Goal: Transaction & Acquisition: Purchase product/service

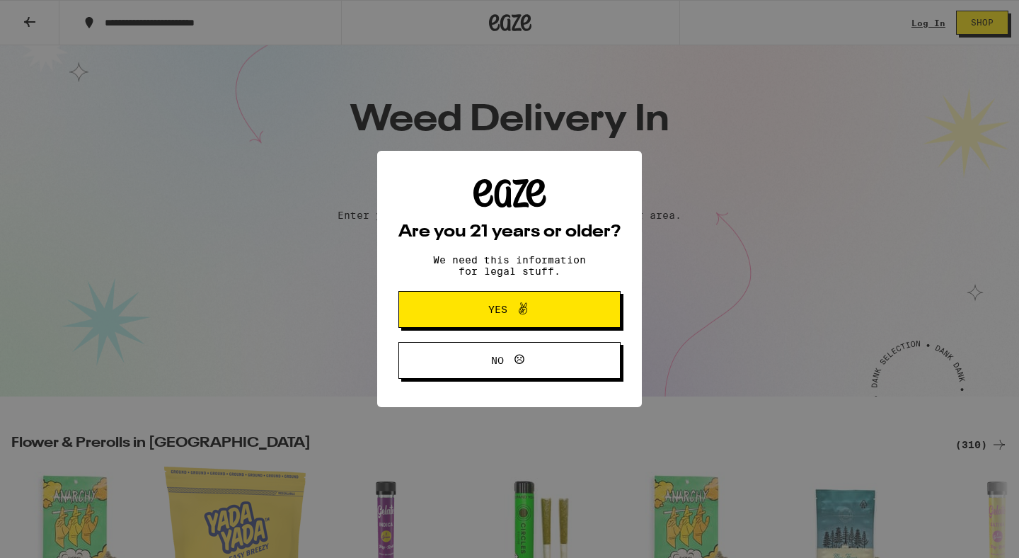
click at [479, 327] on button "Yes" at bounding box center [510, 309] width 222 height 37
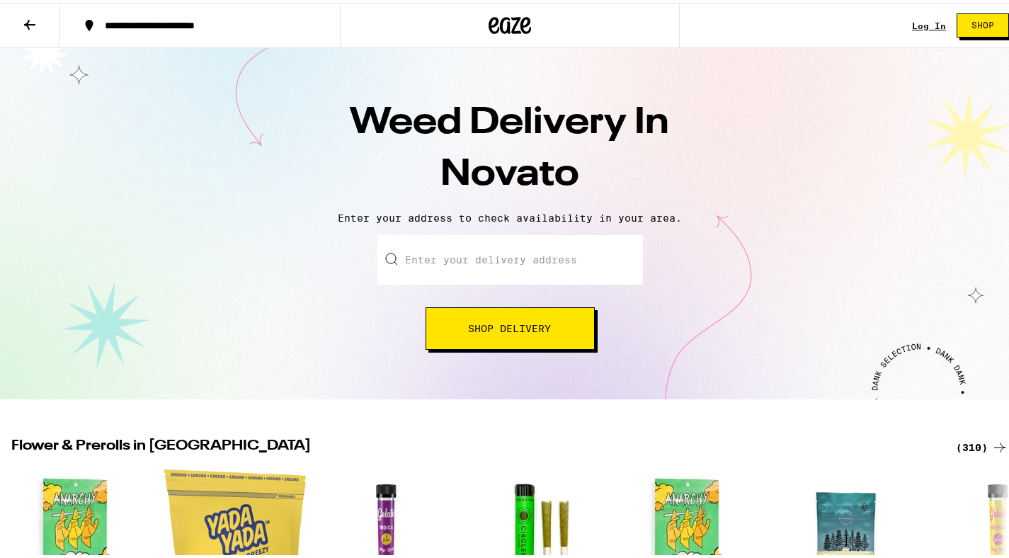
click at [484, 257] on input "Enter your delivery address" at bounding box center [509, 257] width 265 height 50
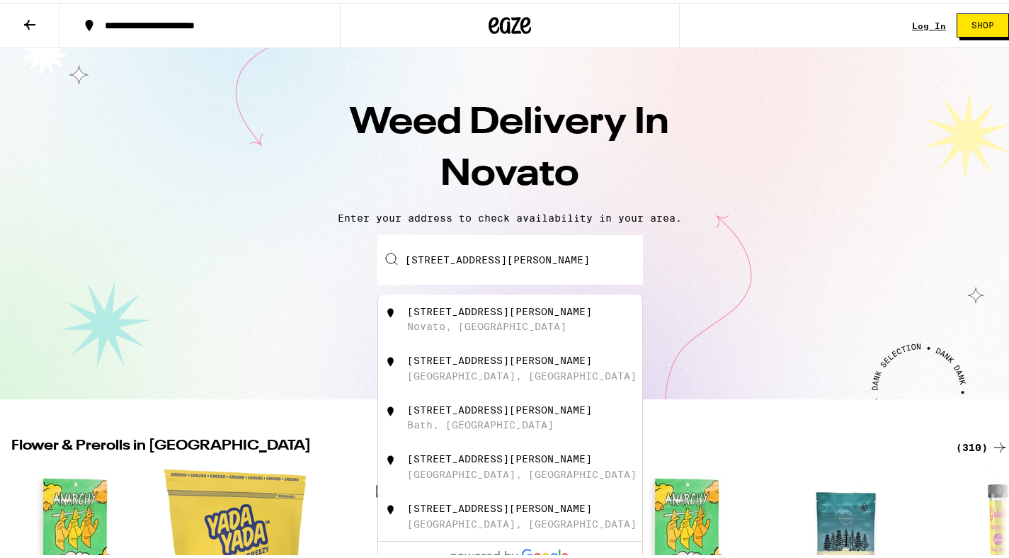
click at [491, 322] on div "[STREET_ADDRESS][PERSON_NAME]" at bounding box center [533, 316] width 253 height 27
type input "[STREET_ADDRESS][PERSON_NAME]"
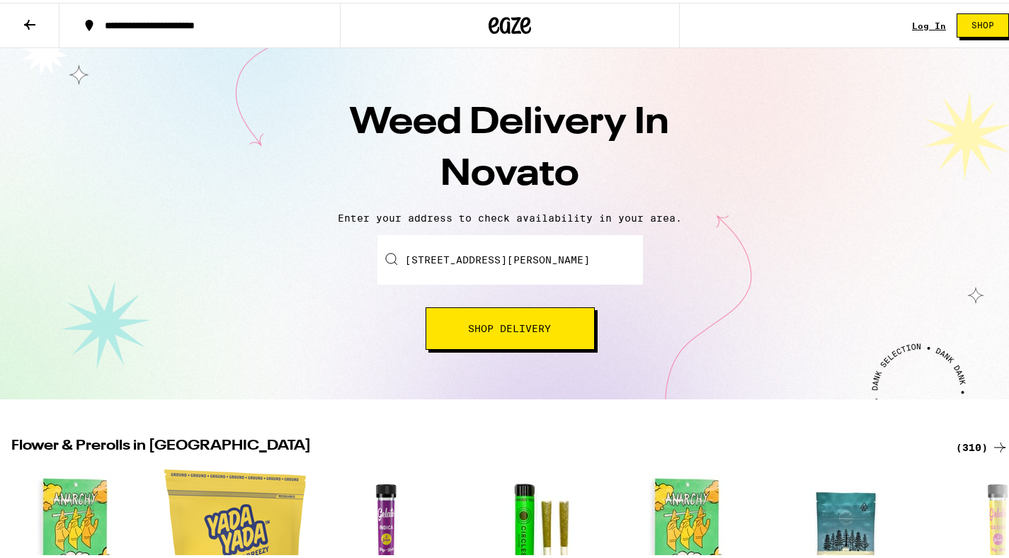
click at [457, 335] on button "Shop Delivery" at bounding box center [509, 325] width 169 height 42
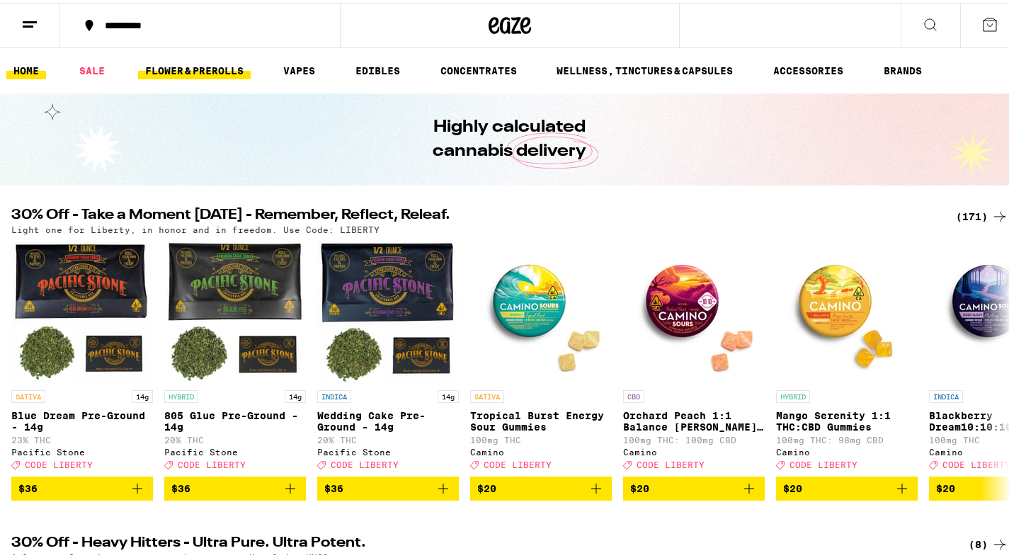
click at [189, 63] on link "FLOWER & PREROLLS" at bounding box center [194, 67] width 113 height 17
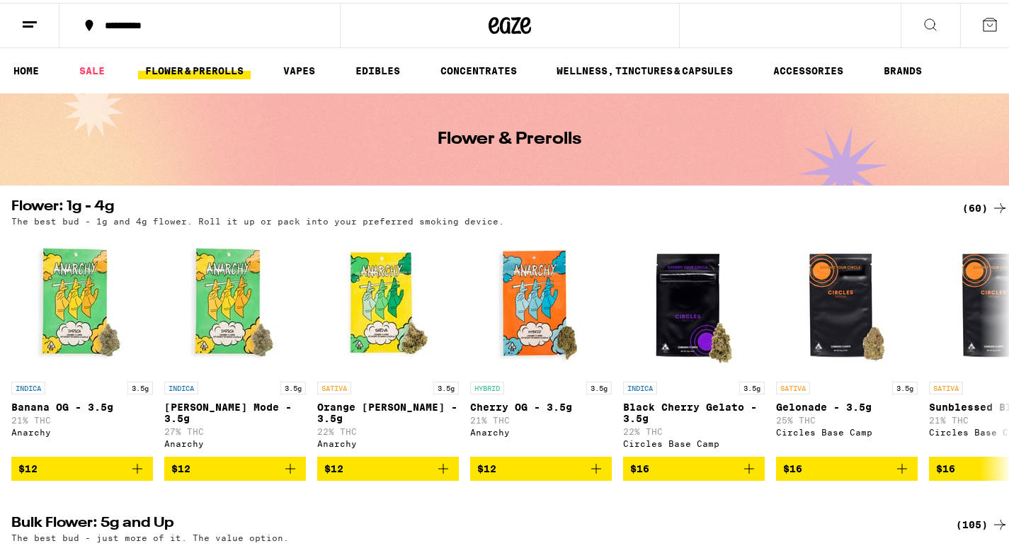
click at [925, 31] on button at bounding box center [929, 23] width 59 height 45
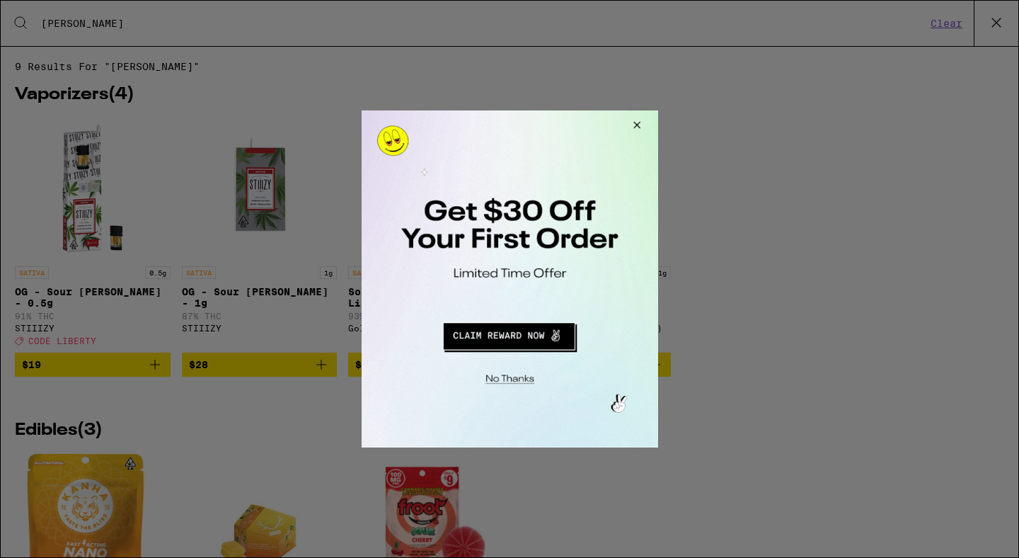
type input "[PERSON_NAME]"
click at [521, 384] on button "Close Modal" at bounding box center [507, 377] width 288 height 22
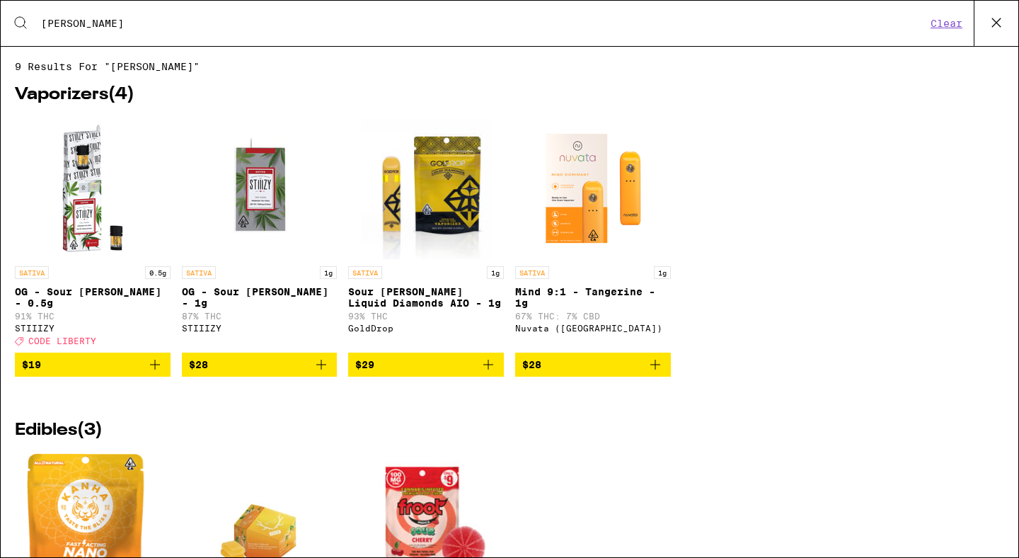
click at [585, 190] on img "Open page for Mind 9:1 - Tangerine - 1g from Nuvata (CA)" at bounding box center [593, 188] width 142 height 142
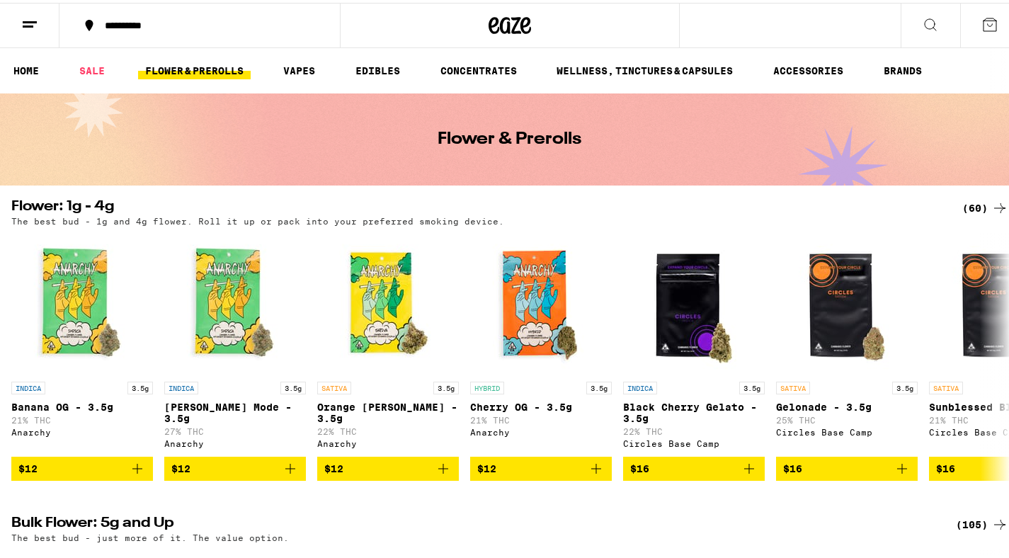
click at [922, 16] on icon at bounding box center [930, 21] width 17 height 17
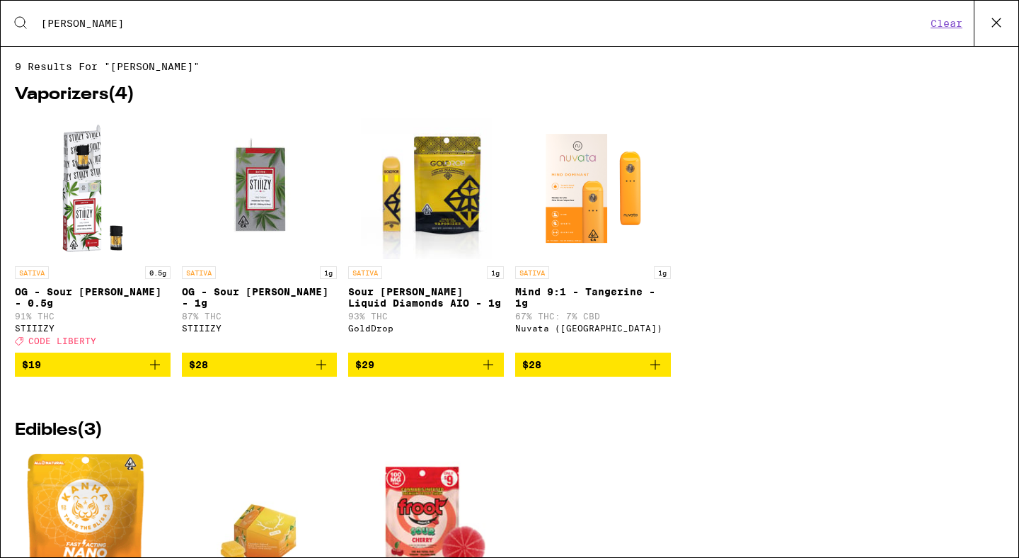
click at [310, 28] on input "[PERSON_NAME]" at bounding box center [483, 23] width 886 height 13
click at [309, 28] on input "[PERSON_NAME]" at bounding box center [483, 23] width 886 height 13
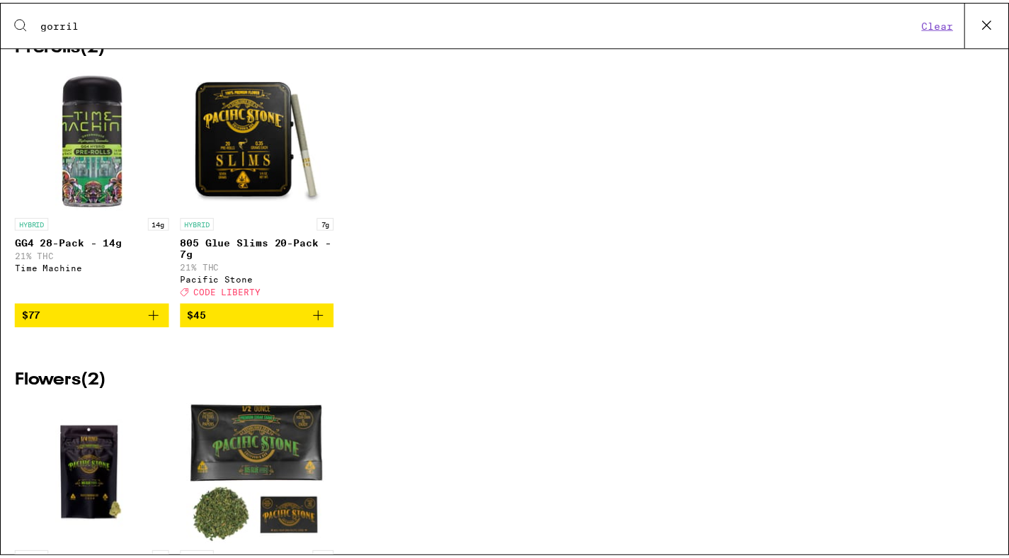
scroll to position [206, 0]
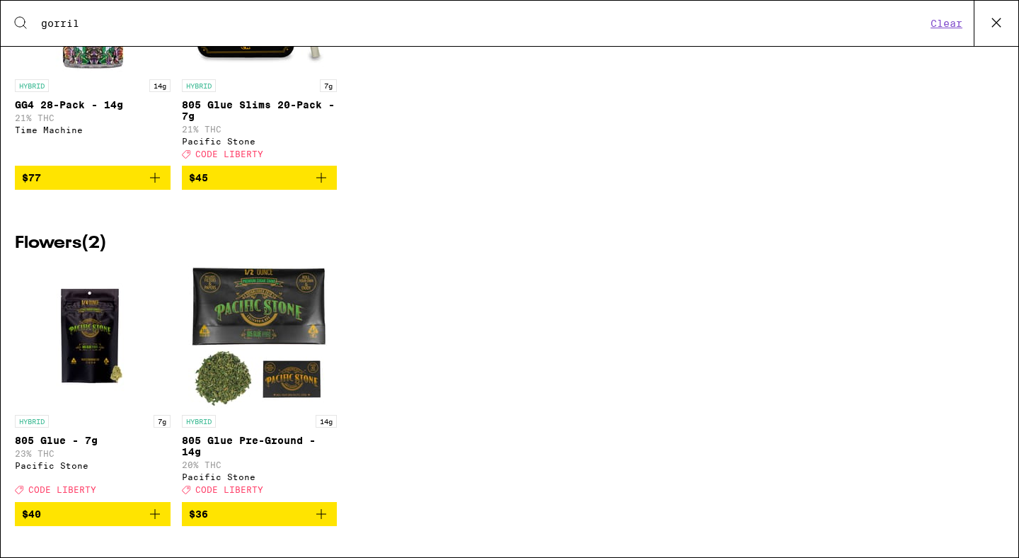
type input "gorril"
click at [77, 328] on img "Open page for 805 Glue - 7g from Pacific Stone" at bounding box center [93, 337] width 142 height 142
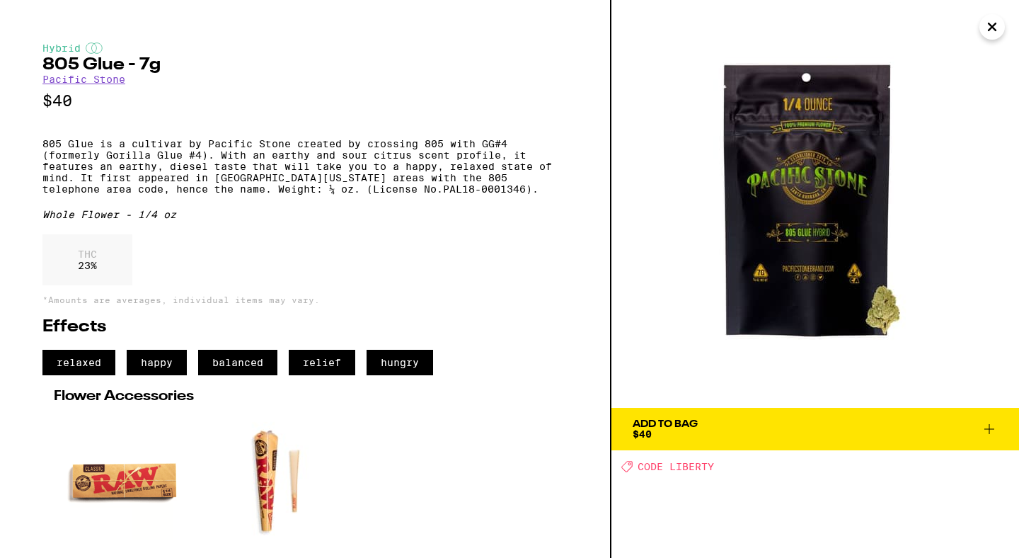
click at [989, 24] on icon "Close" at bounding box center [992, 26] width 7 height 7
